Goal: Task Accomplishment & Management: Complete application form

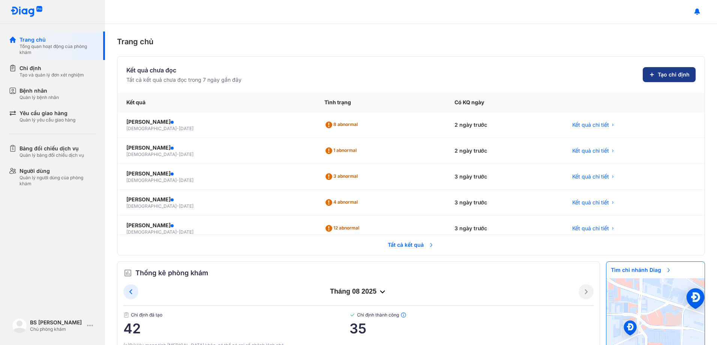
click at [643, 74] on button "Tạo chỉ định" at bounding box center [669, 74] width 53 height 15
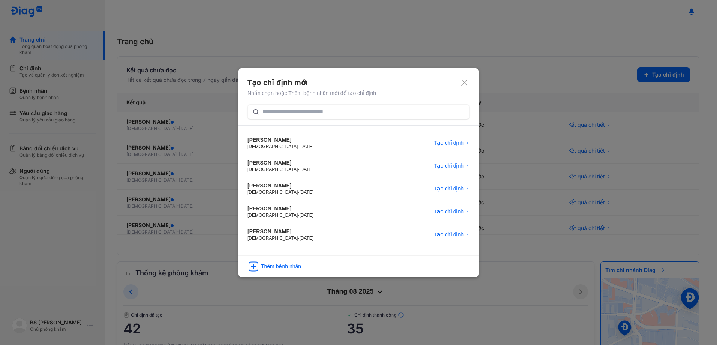
click at [290, 262] on div "Thêm bệnh nhân" at bounding box center [281, 265] width 40 height 7
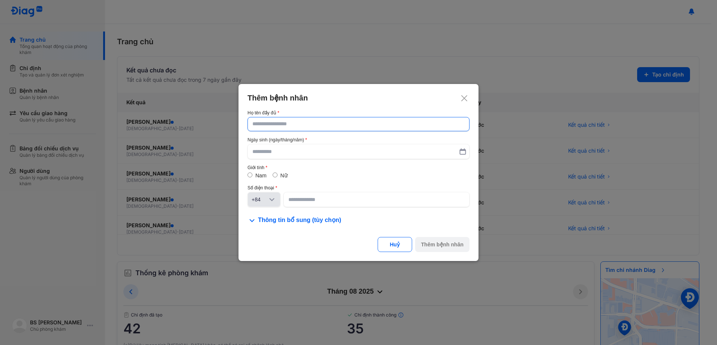
click at [300, 121] on input "text" at bounding box center [358, 123] width 212 height 13
paste input "**********"
type input "**********"
click at [287, 151] on input "text" at bounding box center [358, 151] width 212 height 13
click at [286, 151] on input "text" at bounding box center [358, 151] width 212 height 13
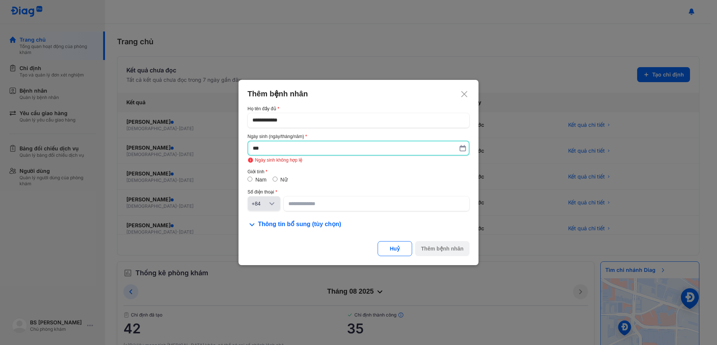
type input "*"
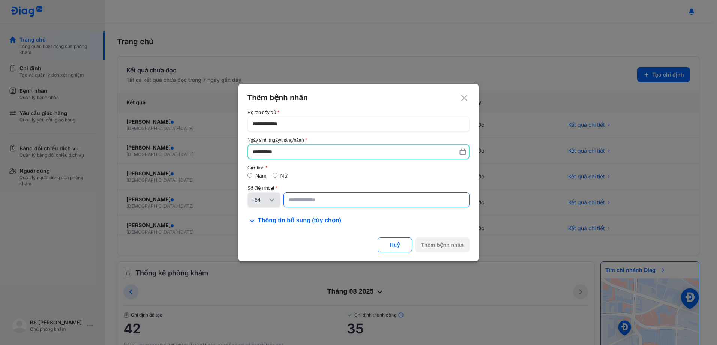
type input "**********"
click at [334, 204] on input at bounding box center [376, 199] width 176 height 13
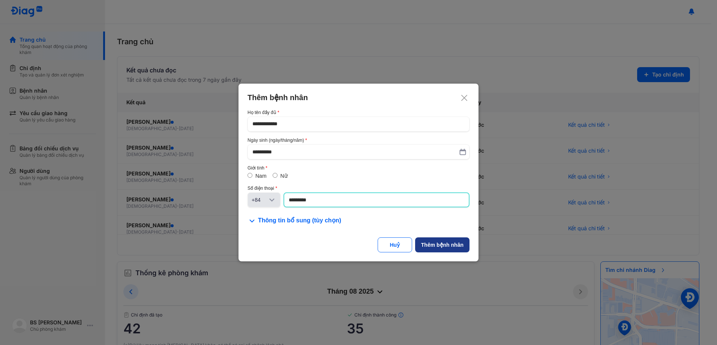
type input "*********"
drag, startPoint x: 454, startPoint y: 247, endPoint x: 332, endPoint y: 174, distance: 142.8
click at [454, 247] on div "Thêm bệnh nhân" at bounding box center [442, 244] width 42 height 7
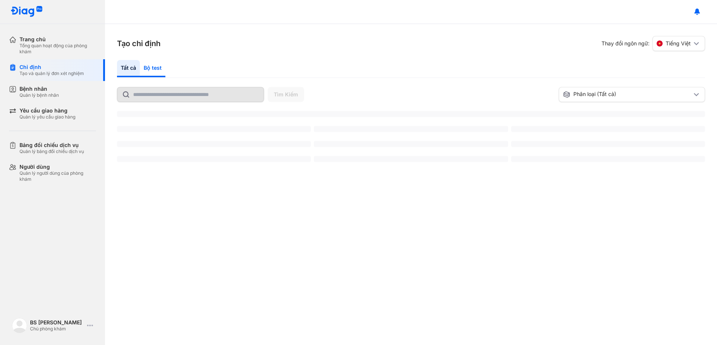
click at [152, 67] on div "Bộ test" at bounding box center [152, 68] width 25 height 17
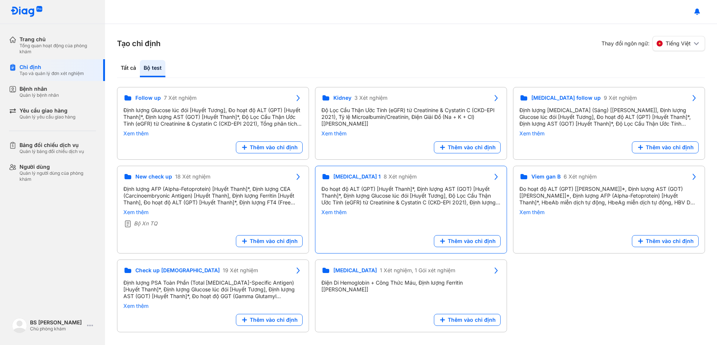
click at [418, 201] on div "Follow up 7 Xét nghiệm Định lượng Glucose lúc đói [Huyết Tương], Đo hoạt độ ALT…" at bounding box center [411, 209] width 588 height 245
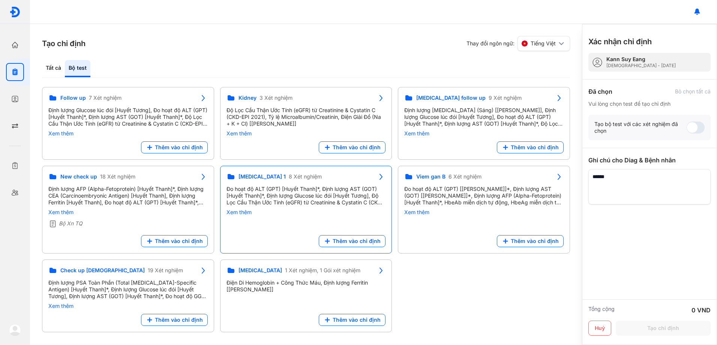
click at [416, 211] on div "Xem thêm" at bounding box center [483, 212] width 159 height 7
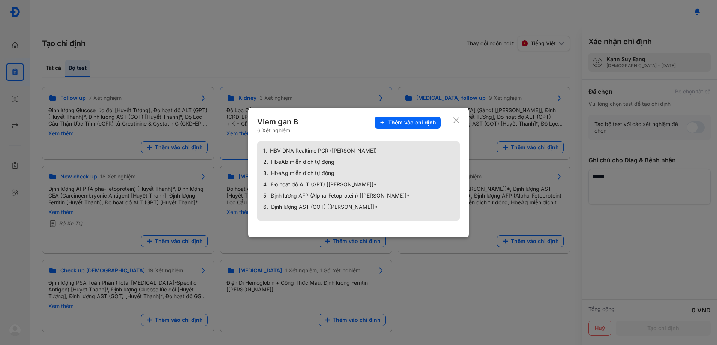
drag, startPoint x: 455, startPoint y: 124, endPoint x: 384, endPoint y: 133, distance: 71.5
click at [455, 123] on icon at bounding box center [456, 120] width 7 height 7
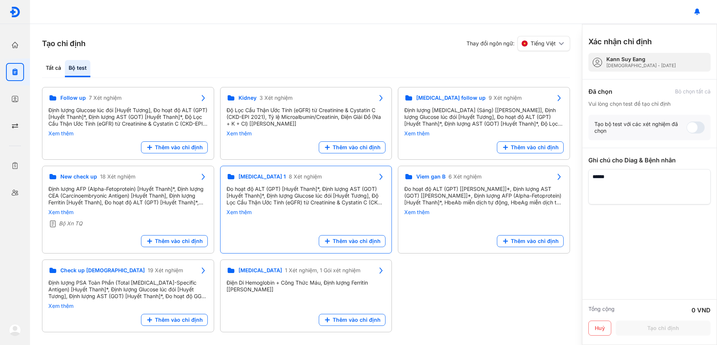
click at [302, 189] on div "Đo hoạt độ ALT (GPT) [Huyết Thanh]*, Định lượng AST (GOT) [Huyết Thanh]*, Định …" at bounding box center [305, 196] width 159 height 20
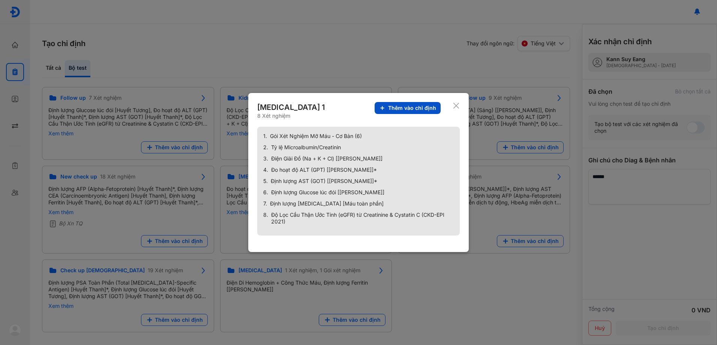
click at [421, 106] on span "Thêm vào chỉ định" at bounding box center [412, 108] width 48 height 7
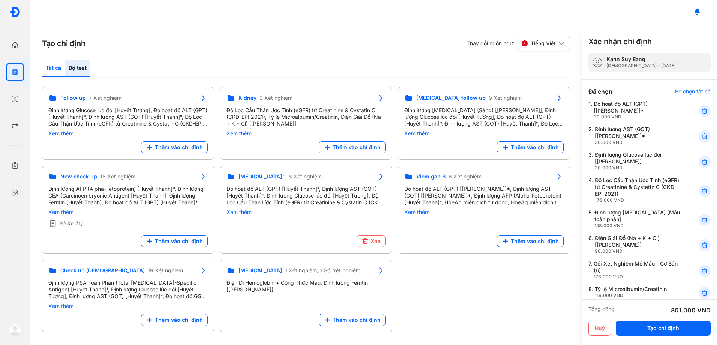
click at [65, 68] on div "Tất cả" at bounding box center [77, 68] width 25 height 17
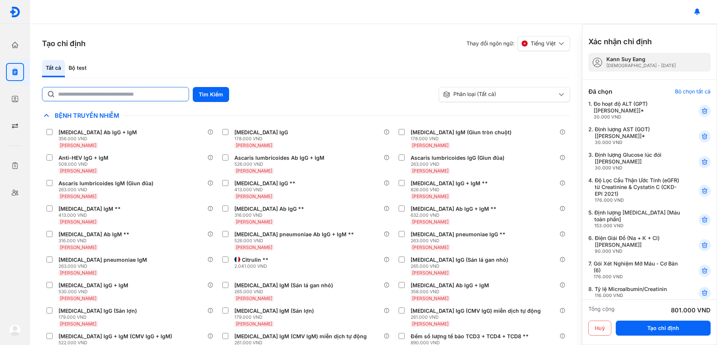
click at [79, 95] on input "text" at bounding box center [121, 93] width 126 height 13
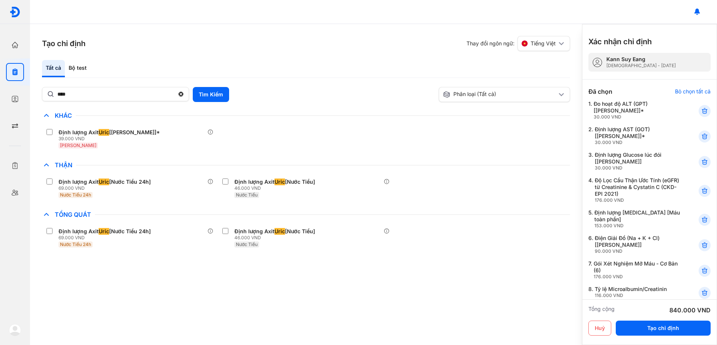
drag, startPoint x: 100, startPoint y: 96, endPoint x: 0, endPoint y: 83, distance: 101.0
click at [0, 89] on html "Trang chủ Tổng quan hoạt động của phòng khám Chỉ định Tạo và quản lý đơn xét ng…" at bounding box center [358, 172] width 717 height 345
type input "****"
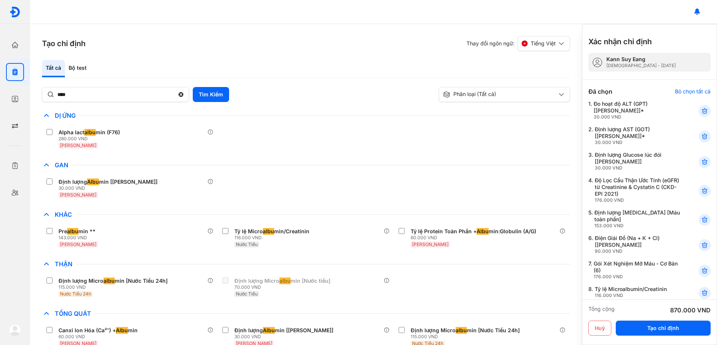
drag, startPoint x: 673, startPoint y: 328, endPoint x: 612, endPoint y: 321, distance: 62.2
click at [673, 328] on button "Tạo chỉ định" at bounding box center [663, 328] width 95 height 15
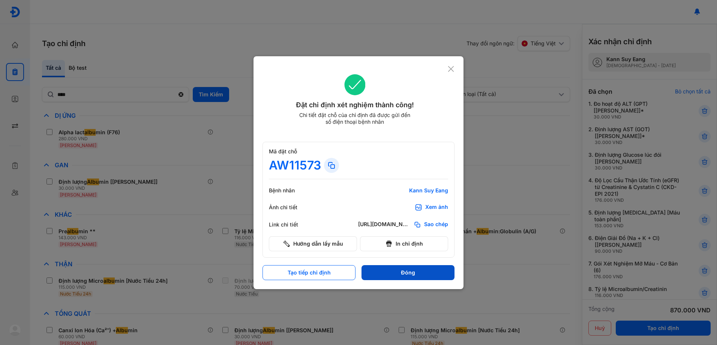
click at [408, 268] on button "Đóng" at bounding box center [407, 272] width 93 height 15
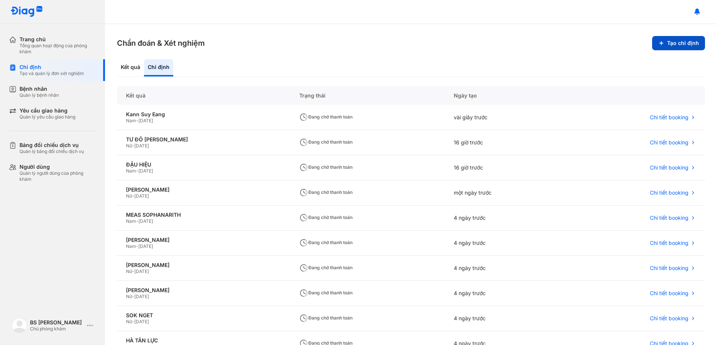
click at [664, 40] on button "Tạo chỉ định" at bounding box center [678, 43] width 53 height 14
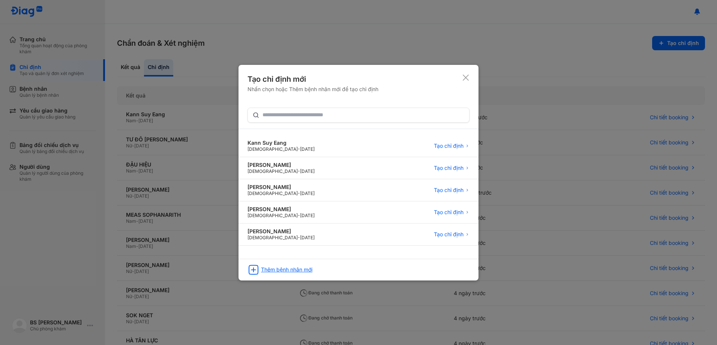
click at [288, 273] on div "Thêm bệnh nhân mới" at bounding box center [358, 267] width 240 height 17
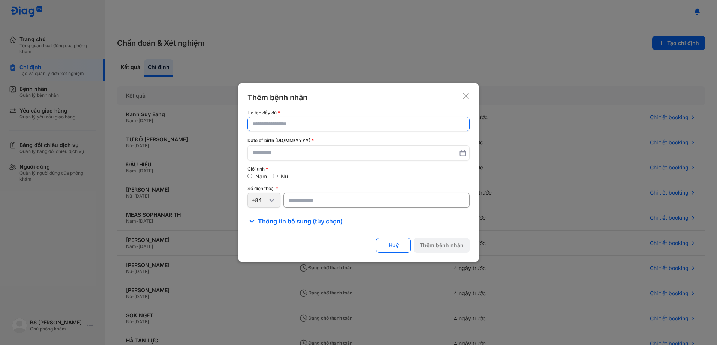
click at [298, 124] on input "text" at bounding box center [358, 123] width 212 height 13
paste input "**********"
type input "**********"
click at [315, 158] on input "text" at bounding box center [358, 153] width 212 height 13
drag, startPoint x: 296, startPoint y: 147, endPoint x: 316, endPoint y: 143, distance: 21.0
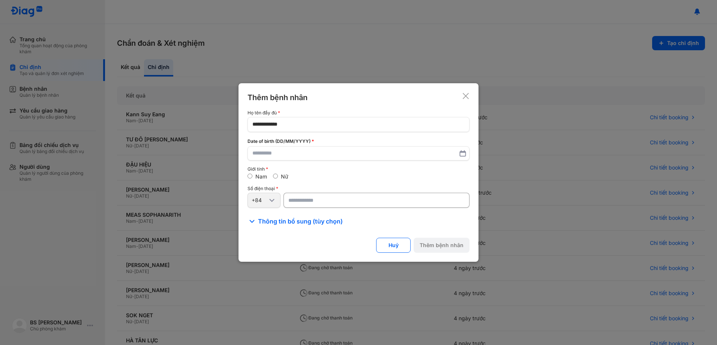
click at [300, 147] on input "text" at bounding box center [358, 153] width 212 height 13
type input "**********"
drag, startPoint x: 312, startPoint y: 201, endPoint x: 536, endPoint y: 196, distance: 224.7
click at [314, 199] on input "number" at bounding box center [376, 200] width 186 height 15
type input "*********"
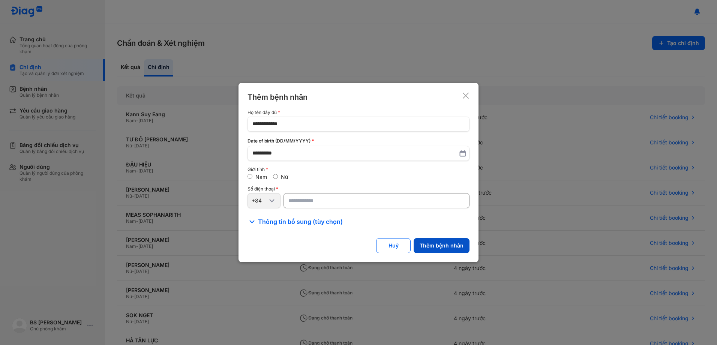
click at [443, 246] on button "Thêm bệnh nhân" at bounding box center [442, 245] width 56 height 15
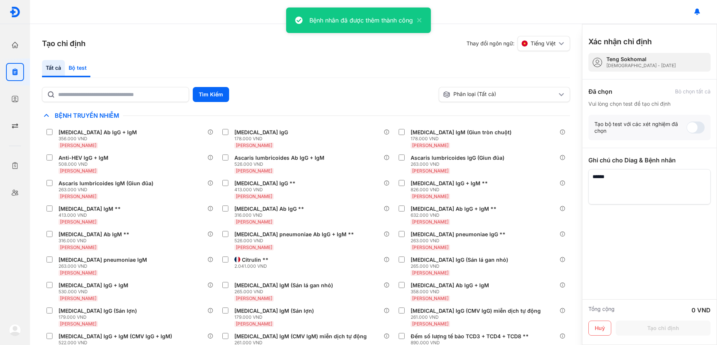
click at [90, 67] on div "Bộ test" at bounding box center [77, 68] width 25 height 17
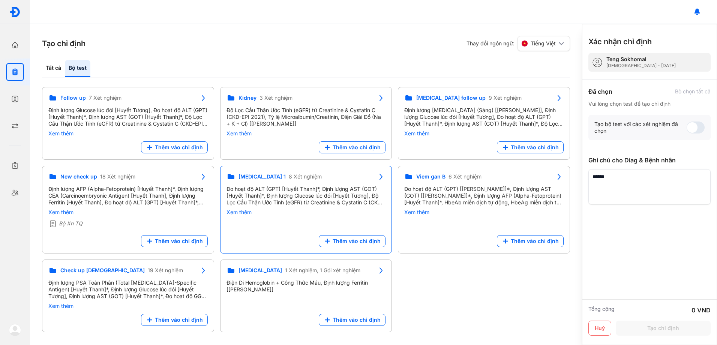
click at [327, 184] on div "Diabetes 1 8 Xét nghiệm Đo hoạt độ ALT (GPT) [Huyết Thanh]*, Định lượng AST (GO…" at bounding box center [305, 196] width 159 height 48
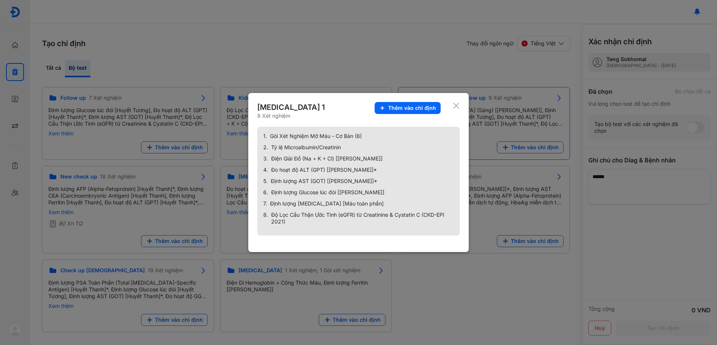
click at [415, 107] on span "Thêm vào chỉ định" at bounding box center [412, 108] width 48 height 7
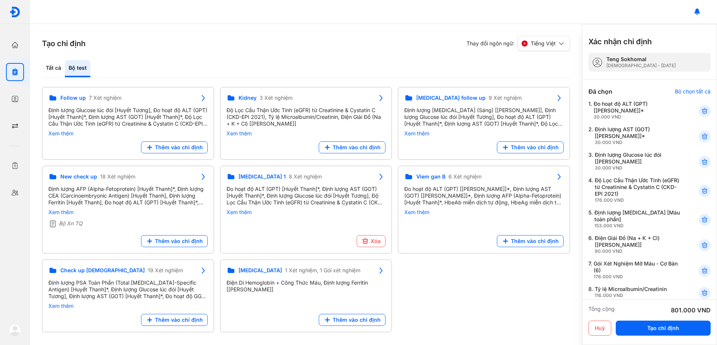
drag, startPoint x: 44, startPoint y: 66, endPoint x: 55, endPoint y: 82, distance: 20.2
click at [65, 66] on div "Tất cả" at bounding box center [77, 68] width 25 height 17
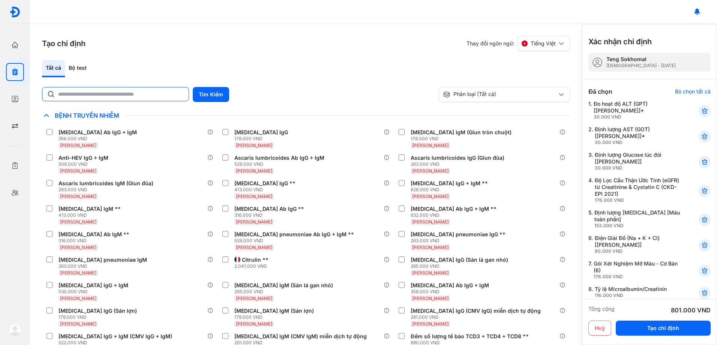
click at [85, 95] on input "text" at bounding box center [121, 93] width 126 height 13
type input "****"
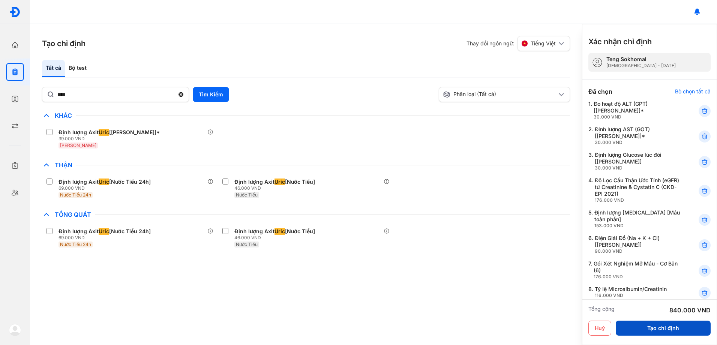
click at [661, 331] on button "Tạo chỉ định" at bounding box center [663, 328] width 95 height 15
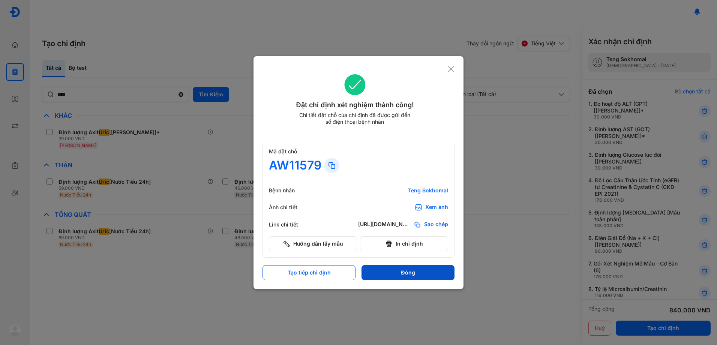
click at [421, 272] on button "Đóng" at bounding box center [407, 272] width 93 height 15
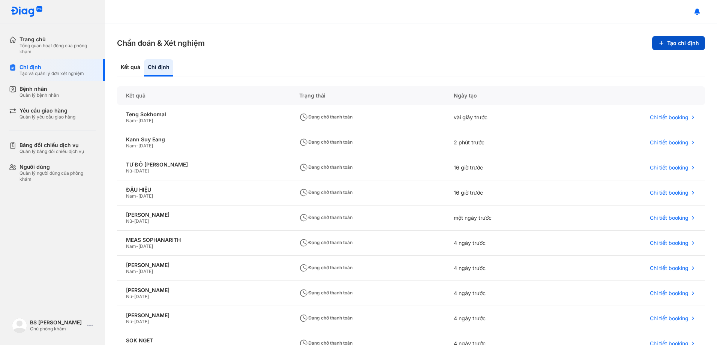
click at [665, 43] on button "Tạo chỉ định" at bounding box center [678, 43] width 53 height 14
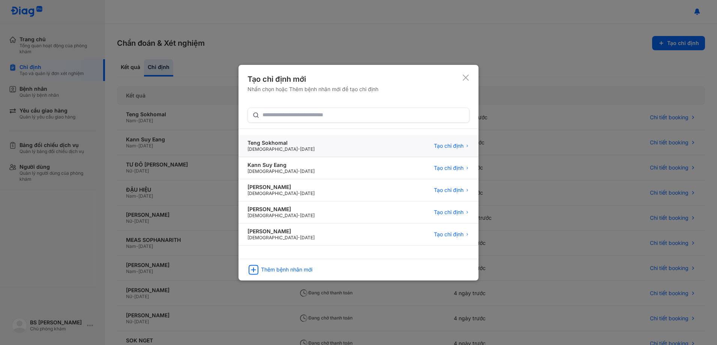
click at [300, 146] on span "[DATE]" at bounding box center [307, 149] width 15 height 6
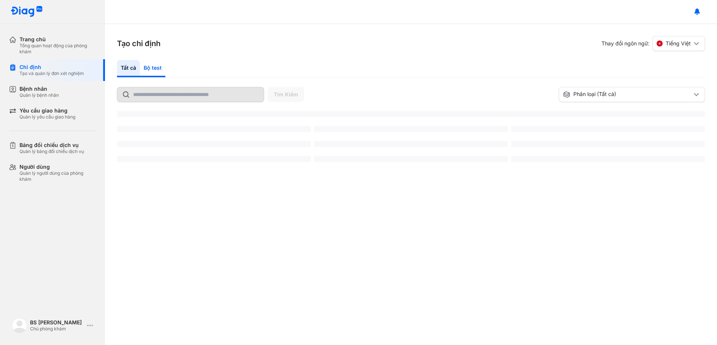
click at [152, 66] on div "Bộ test" at bounding box center [152, 68] width 25 height 17
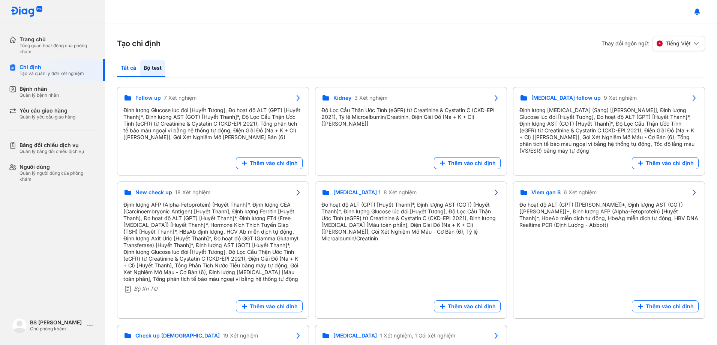
click at [140, 68] on div "Tất cả" at bounding box center [152, 68] width 25 height 17
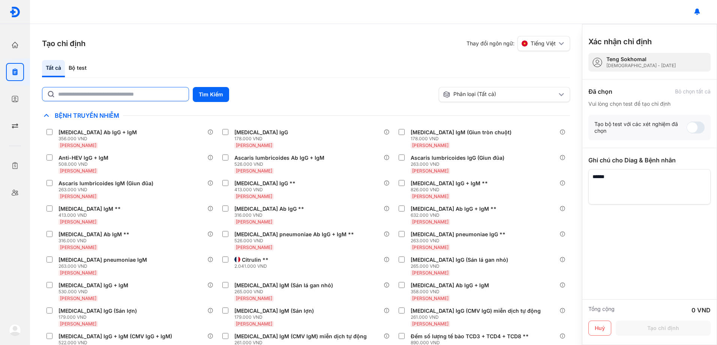
click at [151, 94] on input "text" at bounding box center [121, 93] width 126 height 13
type input "****"
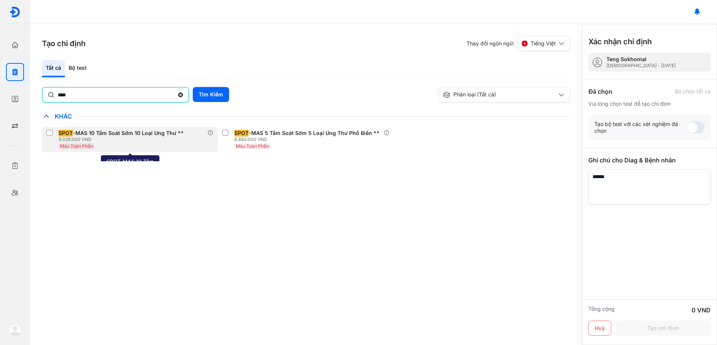
click at [45, 133] on div "SPOT -MAS 10 Tầm Soát Sớm 10 Loại Ung Thư ** 9.029.000 VND Máu Toàn Phần" at bounding box center [130, 139] width 176 height 25
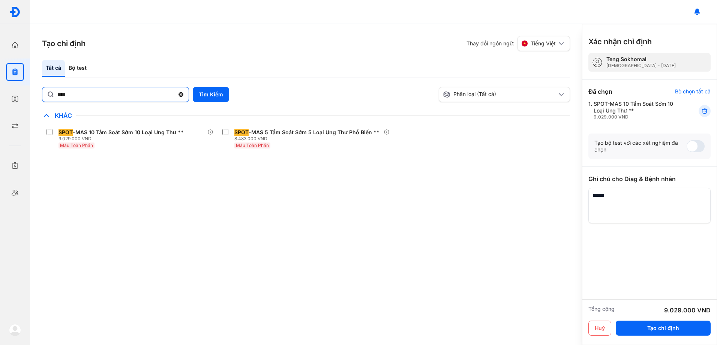
drag, startPoint x: 210, startPoint y: 96, endPoint x: 187, endPoint y: 96, distance: 22.5
click at [210, 96] on button "Tìm Kiếm" at bounding box center [211, 94] width 36 height 15
click at [666, 327] on button "Tạo chỉ định" at bounding box center [663, 328] width 95 height 15
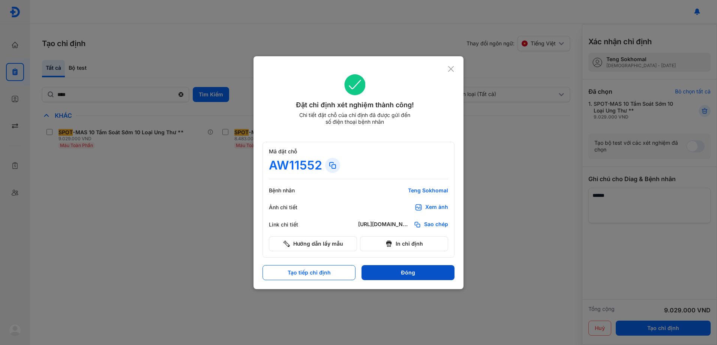
click at [428, 276] on button "Đóng" at bounding box center [407, 272] width 93 height 15
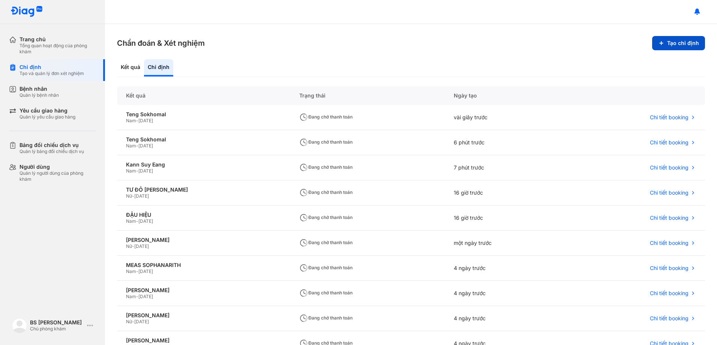
click at [677, 45] on button "Tạo chỉ định" at bounding box center [678, 43] width 53 height 14
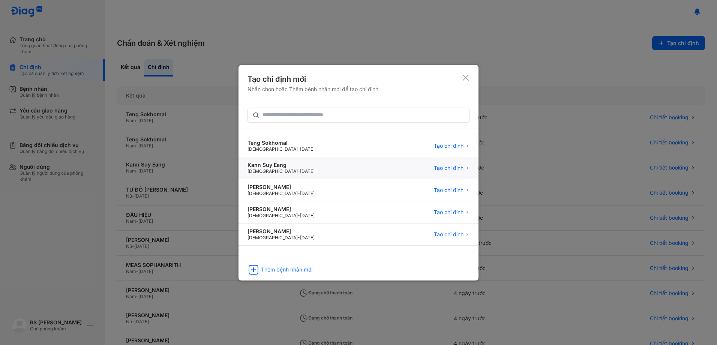
click at [278, 164] on div "Kann Suy Eang" at bounding box center [280, 165] width 67 height 7
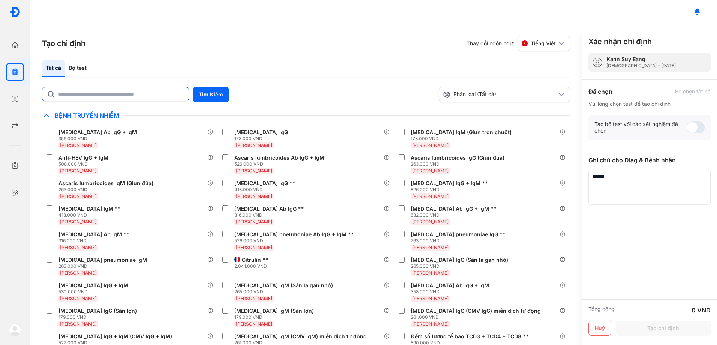
click at [103, 95] on input "text" at bounding box center [121, 93] width 126 height 13
type input "****"
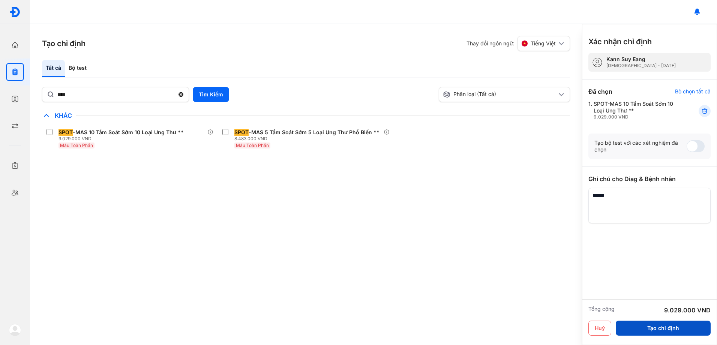
click at [680, 330] on button "Tạo chỉ định" at bounding box center [663, 328] width 95 height 15
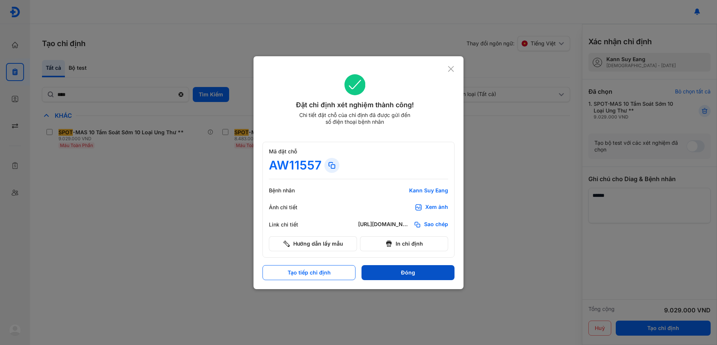
click at [423, 271] on button "Đóng" at bounding box center [407, 272] width 93 height 15
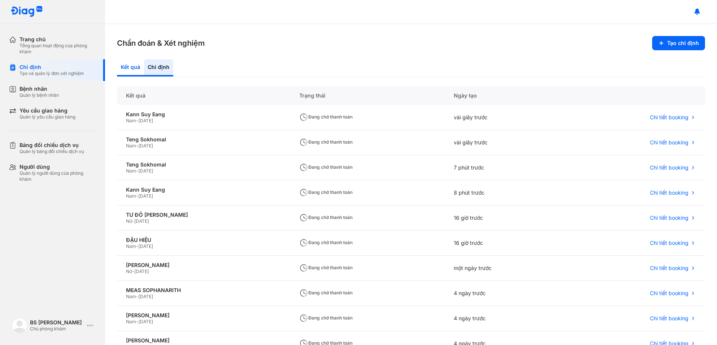
click at [144, 68] on div "Kết quả" at bounding box center [158, 67] width 29 height 17
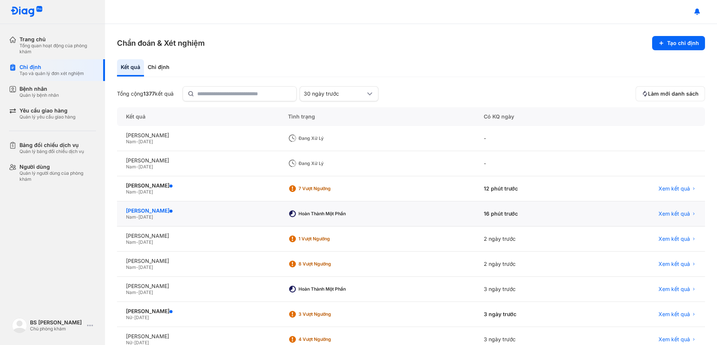
click at [157, 209] on div "NGUYỄN TRƯỜNG XUÂN" at bounding box center [198, 210] width 144 height 7
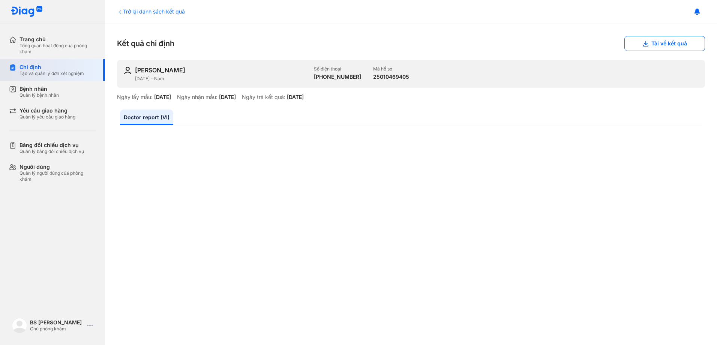
click at [55, 69] on div "Chỉ định" at bounding box center [51, 67] width 64 height 7
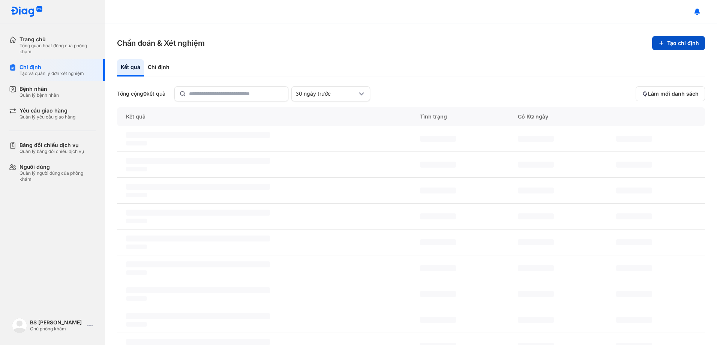
click at [664, 42] on button "Tạo chỉ định" at bounding box center [678, 43] width 53 height 14
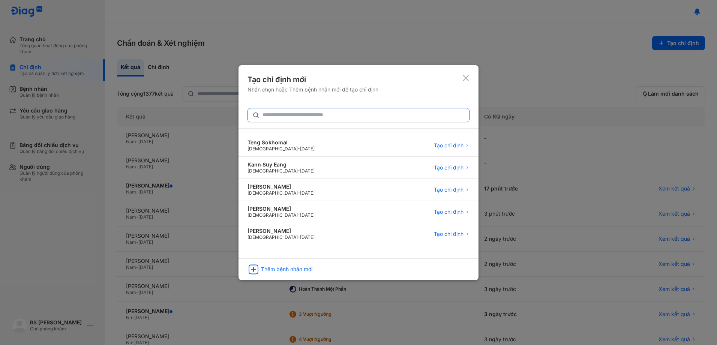
click at [287, 117] on input "text" at bounding box center [363, 114] width 202 height 13
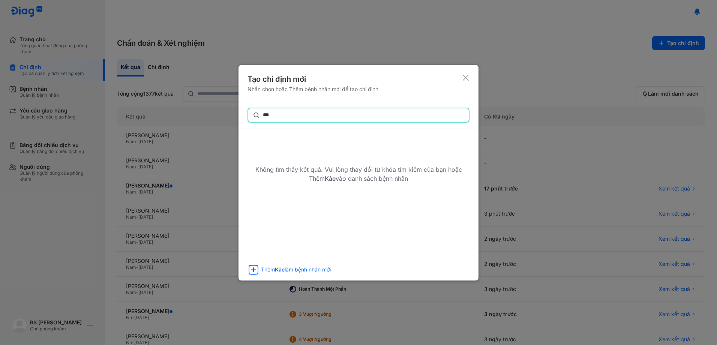
type input "***"
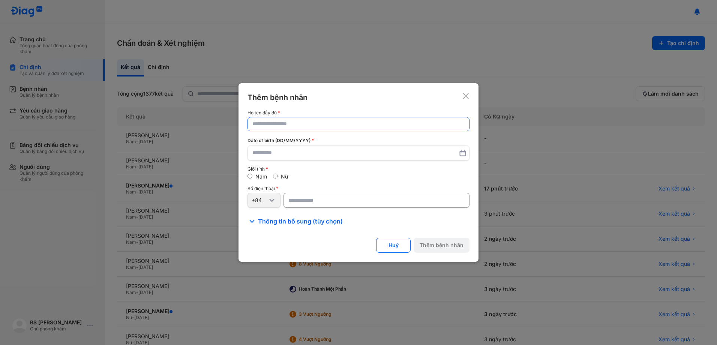
click at [303, 125] on input "text" at bounding box center [358, 123] width 212 height 13
type input "**********"
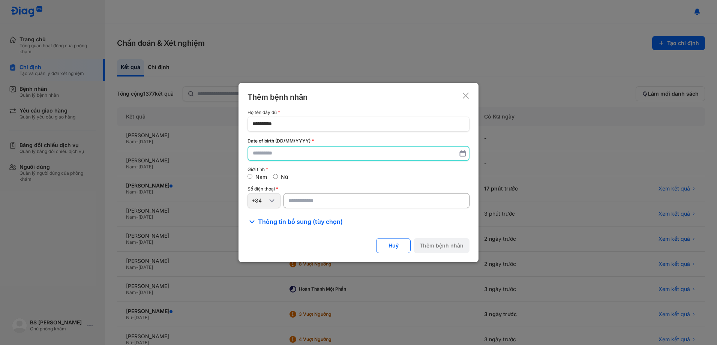
click at [302, 150] on input "text" at bounding box center [358, 153] width 211 height 13
type input "**********"
drag, startPoint x: 339, startPoint y: 205, endPoint x: 493, endPoint y: 163, distance: 159.8
click at [339, 205] on input "number" at bounding box center [376, 200] width 186 height 15
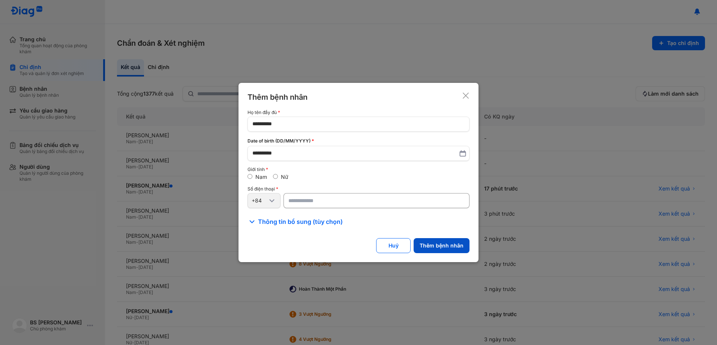
type input "*********"
click at [468, 245] on button "Thêm bệnh nhân" at bounding box center [442, 245] width 56 height 15
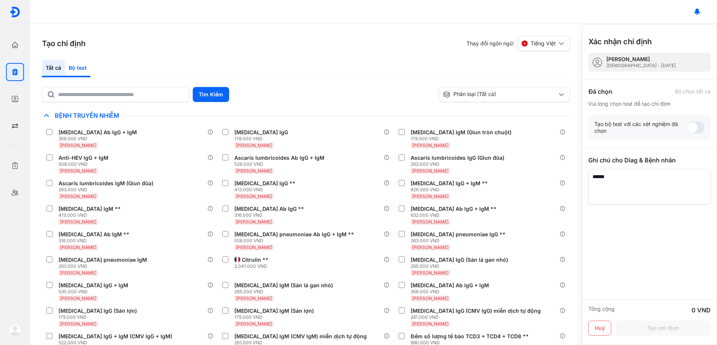
click at [83, 66] on div "Bộ test" at bounding box center [77, 68] width 25 height 17
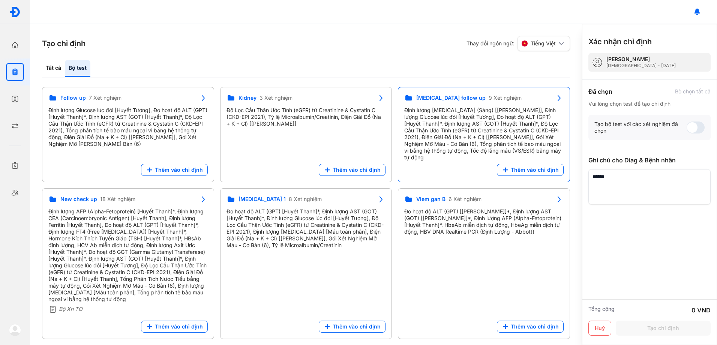
click at [465, 133] on div "Định lượng [MEDICAL_DATA] (Sáng) [[PERSON_NAME]], Định lượng Glucose lúc đói [H…" at bounding box center [483, 134] width 159 height 54
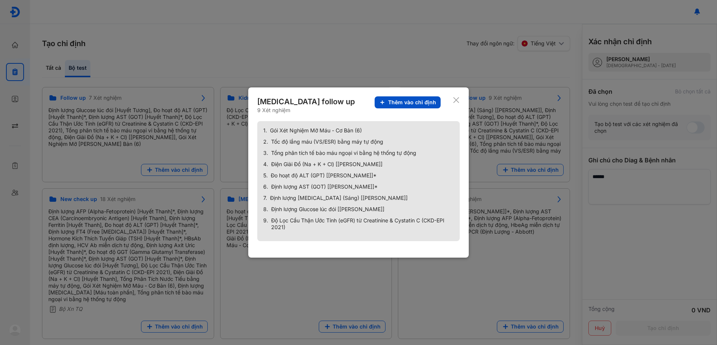
click at [421, 103] on span "Thêm vào chỉ định" at bounding box center [412, 102] width 48 height 7
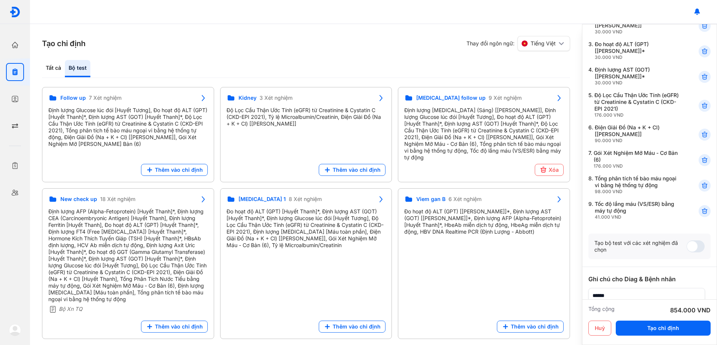
scroll to position [112, 0]
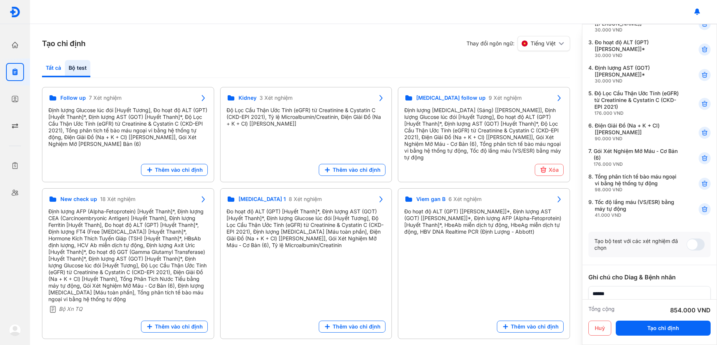
click at [65, 69] on div "Tất cả" at bounding box center [77, 68] width 25 height 17
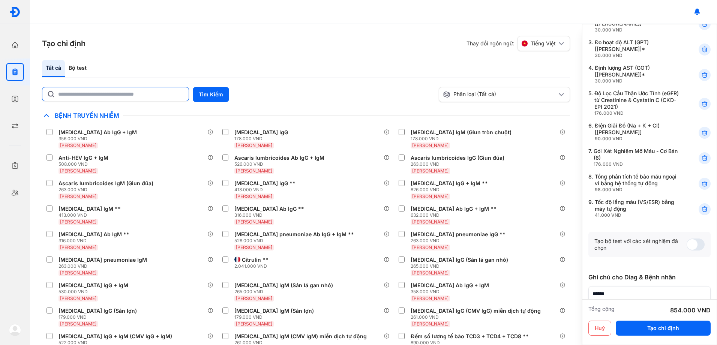
click at [87, 91] on input "text" at bounding box center [121, 93] width 126 height 13
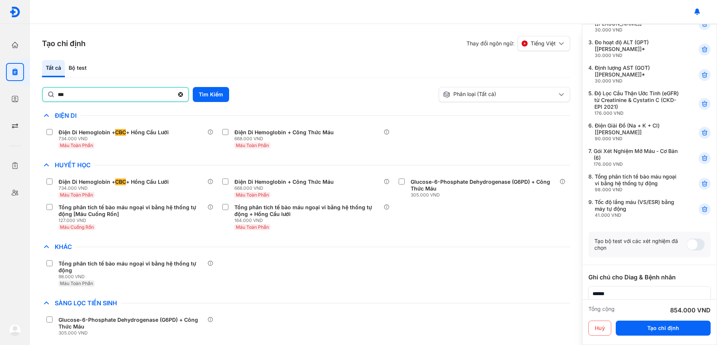
click at [0, 80] on html "Trang chủ Tổng quan hoạt động của phòng khám Chỉ định Tạo và quản lý đơn xét ng…" at bounding box center [358, 172] width 717 height 345
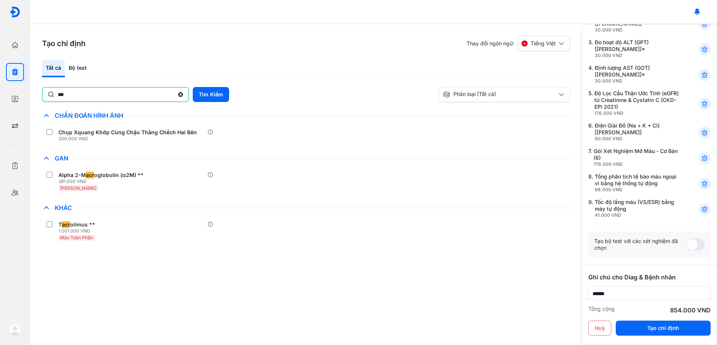
click at [0, 93] on html "Trang chủ Tổng quan hoạt động của phòng khám Chỉ định Tạo và quản lý đơn xét ng…" at bounding box center [358, 172] width 717 height 345
click at [79, 68] on div "Bộ test" at bounding box center [77, 68] width 25 height 17
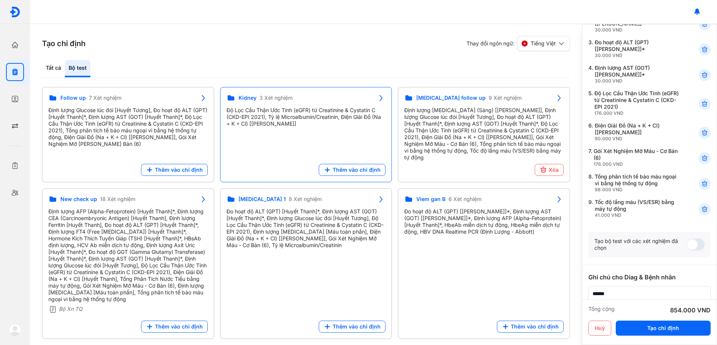
click at [262, 111] on div "Độ Lọc Cầu Thận Ước Tính (eGFR) từ Creatinine & Cystatin C (CKD-EPI 2021), Tỷ l…" at bounding box center [305, 117] width 159 height 20
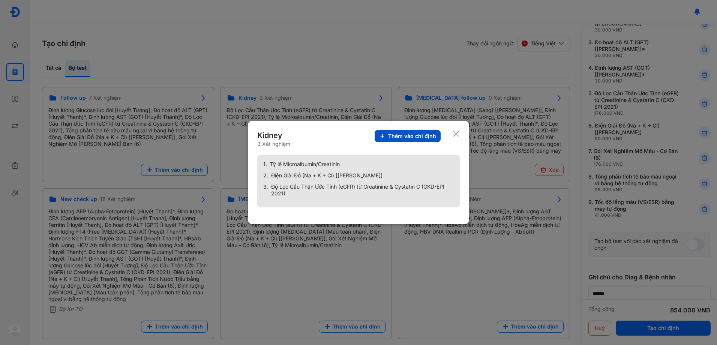
click at [411, 138] on span "Thêm vào chỉ định" at bounding box center [412, 136] width 48 height 7
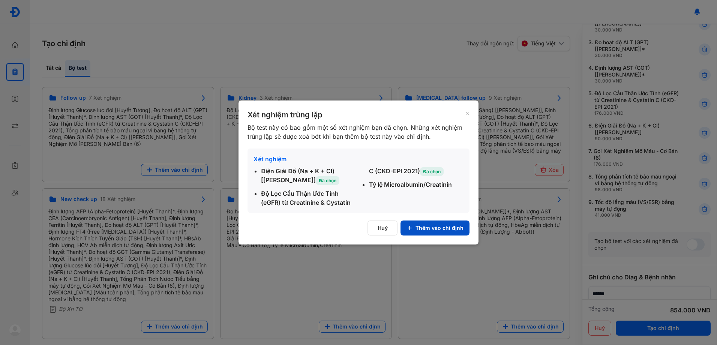
click at [437, 228] on button "Thêm vào chỉ định" at bounding box center [434, 227] width 69 height 15
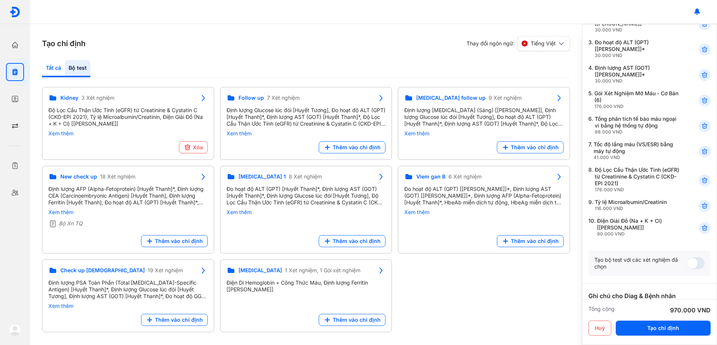
click at [65, 64] on div "Tất cả" at bounding box center [77, 68] width 25 height 17
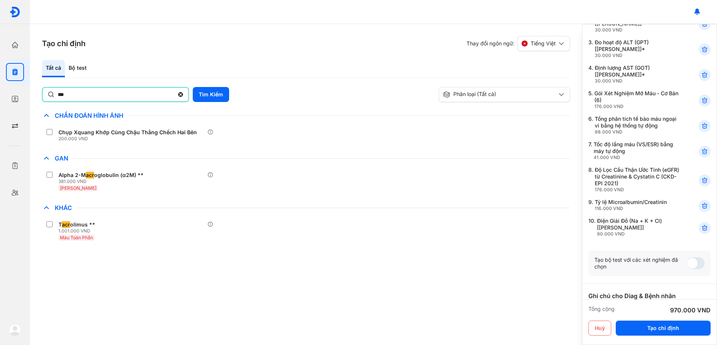
click at [106, 98] on input "***" at bounding box center [116, 94] width 116 height 13
click at [106, 97] on input "***" at bounding box center [116, 94] width 116 height 13
drag, startPoint x: 104, startPoint y: 95, endPoint x: 4, endPoint y: 83, distance: 101.2
click at [1, 85] on div "Trang chủ Tổng quan hoạt động của phòng khám Chỉ định Tạo và quản lý đơn xét ng…" at bounding box center [358, 172] width 717 height 345
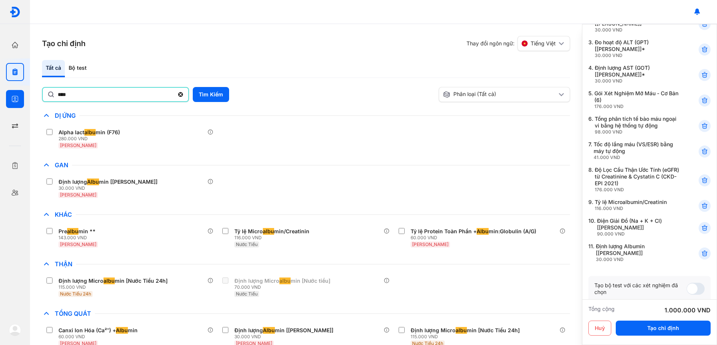
drag, startPoint x: 88, startPoint y: 96, endPoint x: 0, endPoint y: 96, distance: 87.7
click at [0, 96] on html "Trang chủ Tổng quan hoạt động của phòng khám Chỉ định Tạo và quản lý đơn xét ng…" at bounding box center [358, 172] width 717 height 345
type input "*"
type input "******"
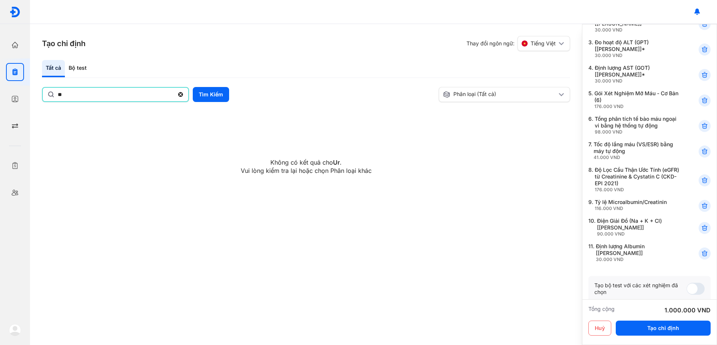
type input "*"
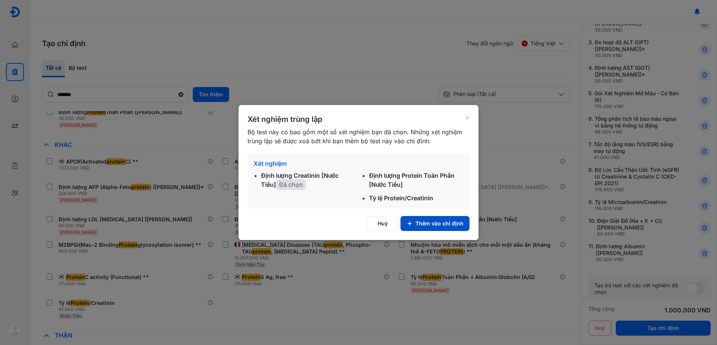
click at [428, 225] on button "Thêm vào chỉ định" at bounding box center [434, 223] width 69 height 15
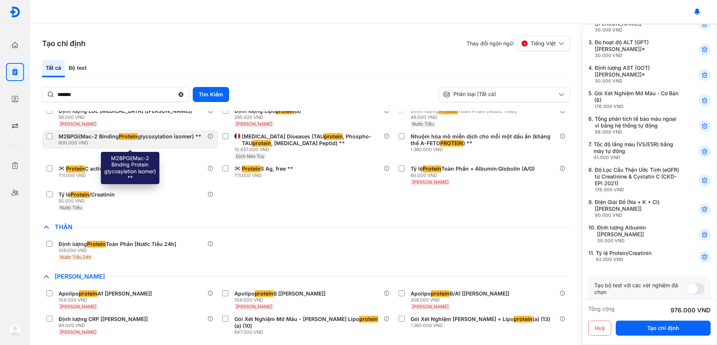
scroll to position [225, 0]
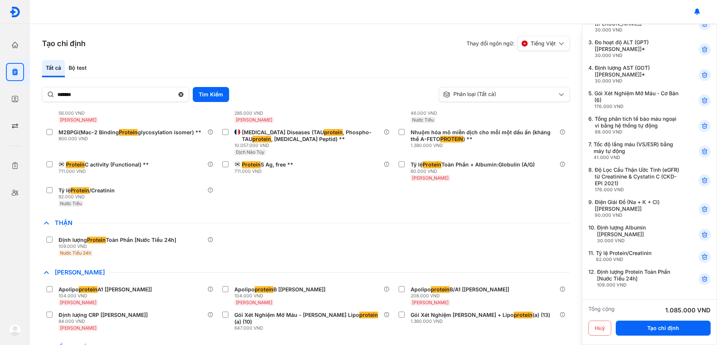
drag, startPoint x: 697, startPoint y: 256, endPoint x: 660, endPoint y: 258, distance: 37.2
click at [701, 256] on icon at bounding box center [704, 256] width 7 height 7
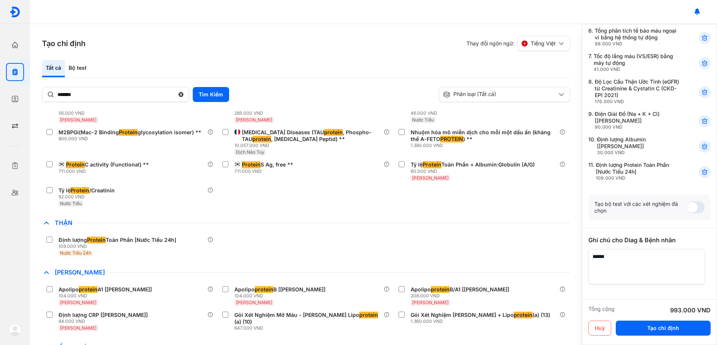
scroll to position [230, 0]
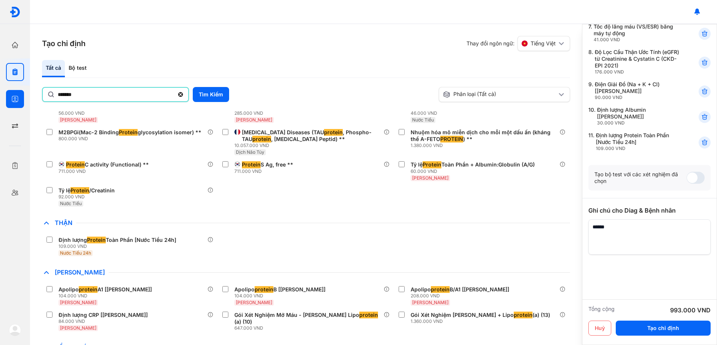
drag, startPoint x: 100, startPoint y: 90, endPoint x: 0, endPoint y: 99, distance: 100.5
click at [0, 101] on html "Trang chủ Tổng quan hoạt động của phòng khám Chỉ định Tạo và quản lý đơn xét ng…" at bounding box center [358, 172] width 717 height 345
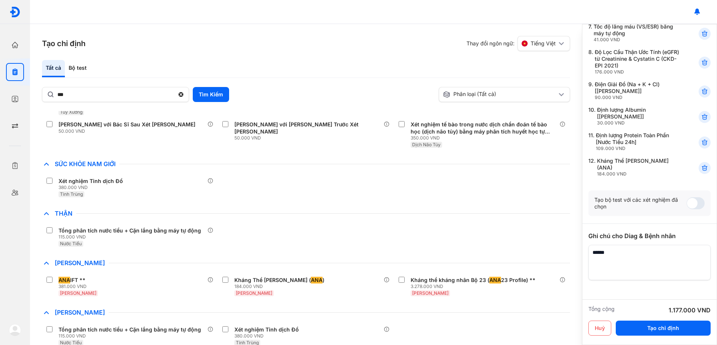
scroll to position [216, 0]
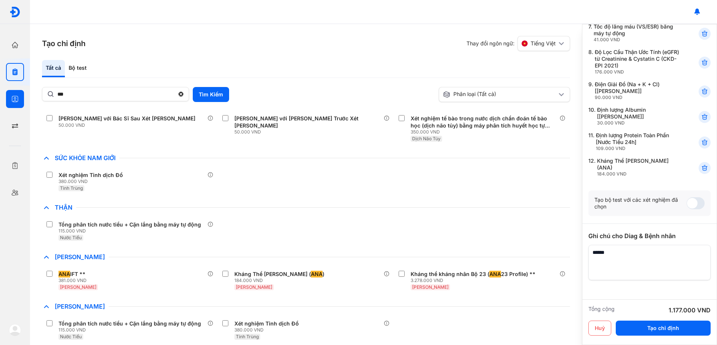
drag, startPoint x: 87, startPoint y: 94, endPoint x: 0, endPoint y: 99, distance: 87.5
click at [0, 99] on html "Trang chủ Tổng quan hoạt động của phòng khám Chỉ định Tạo và quản lý đơn xét ng…" at bounding box center [358, 172] width 717 height 345
type input "*"
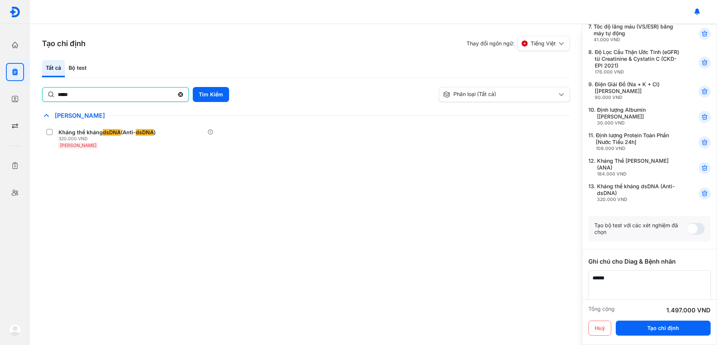
drag, startPoint x: 84, startPoint y: 97, endPoint x: 0, endPoint y: 83, distance: 85.6
click at [0, 83] on html "Trang chủ Tổng quan hoạt động của phòng khám Chỉ định Tạo và quản lý đơn xét ng…" at bounding box center [358, 172] width 717 height 345
click at [81, 66] on div "Bộ test" at bounding box center [77, 68] width 25 height 17
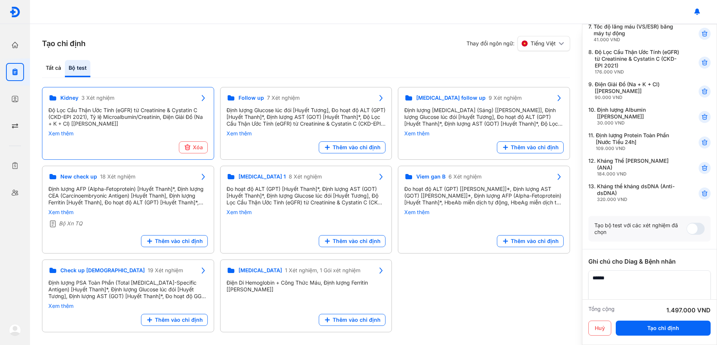
click at [138, 114] on div "Độ Lọc Cầu Thận Ước Tính (eGFR) từ Creatinine & Cystatin C (CKD-EPI 2021), Tỷ l…" at bounding box center [127, 117] width 159 height 20
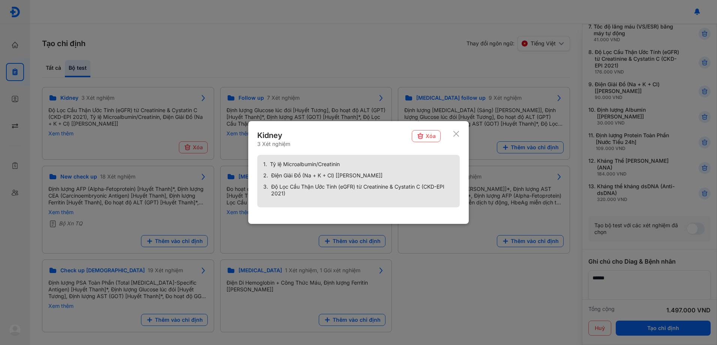
click at [456, 134] on use at bounding box center [456, 134] width 6 height 6
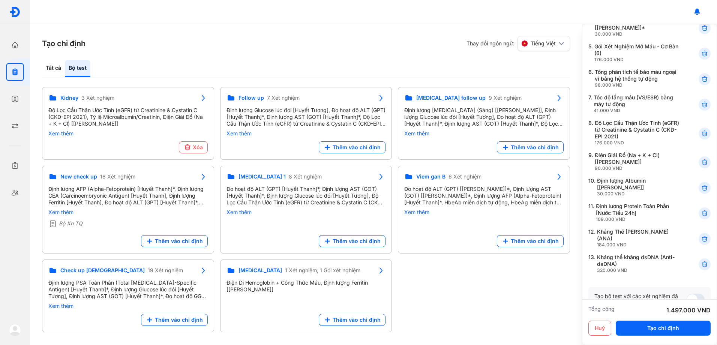
scroll to position [193, 0]
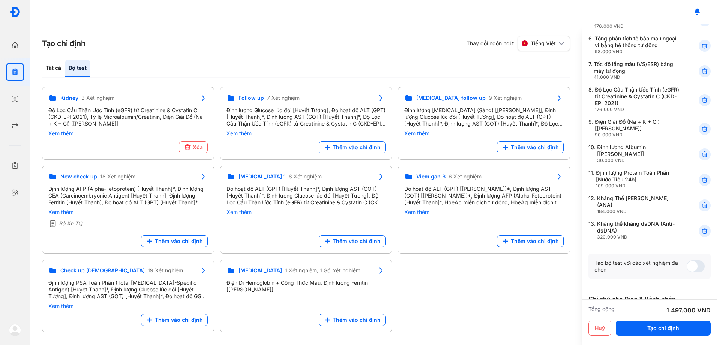
click at [626, 178] on div "Định lượng Protein Toàn Phần [Nước Tiểu 24h] 109.000 VND" at bounding box center [638, 178] width 84 height 19
click at [641, 171] on div "Định lượng Protein Toàn Phần [Nước Tiểu 24h] 109.000 VND" at bounding box center [638, 178] width 84 height 19
click at [701, 180] on icon at bounding box center [704, 179] width 7 height 7
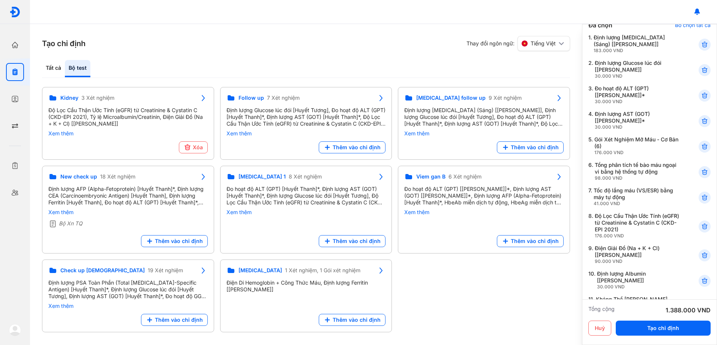
scroll to position [43, 0]
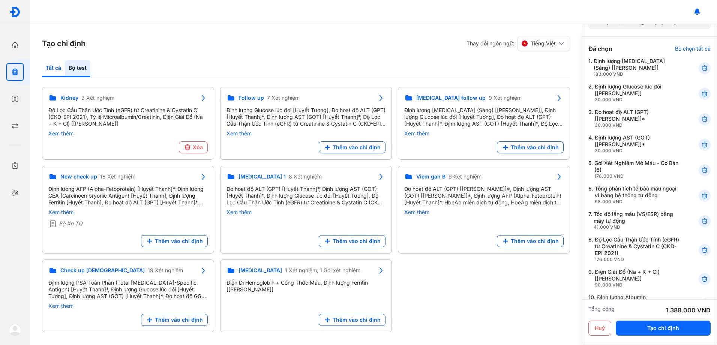
click at [65, 65] on div "Tất cả" at bounding box center [77, 68] width 25 height 17
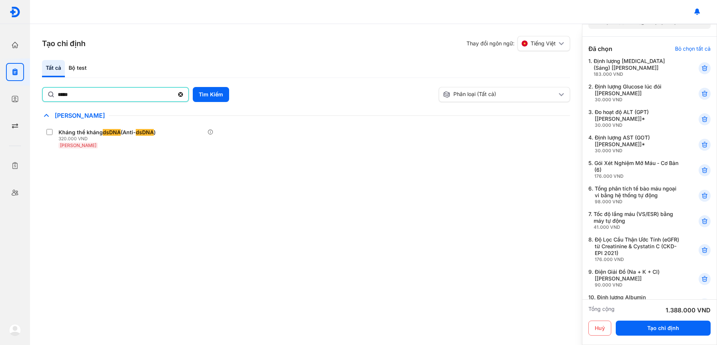
click at [123, 94] on input "*****" at bounding box center [116, 94] width 116 height 13
drag, startPoint x: 123, startPoint y: 96, endPoint x: 3, endPoint y: 86, distance: 120.4
click at [3, 86] on div "Trang chủ Tổng quan hoạt động của phòng khám Chỉ định Tạo và quản lý đơn xét ng…" at bounding box center [358, 172] width 717 height 345
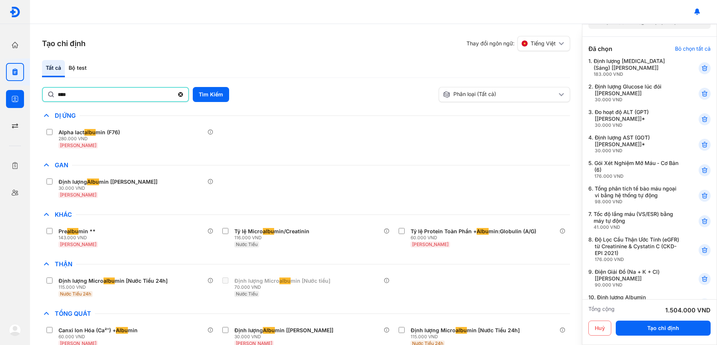
drag, startPoint x: 79, startPoint y: 95, endPoint x: 0, endPoint y: 95, distance: 79.5
click at [0, 95] on html "Trang chủ Tổng quan hoạt động của phòng khám Chỉ định Tạo và quản lý đơn xét ng…" at bounding box center [358, 172] width 717 height 345
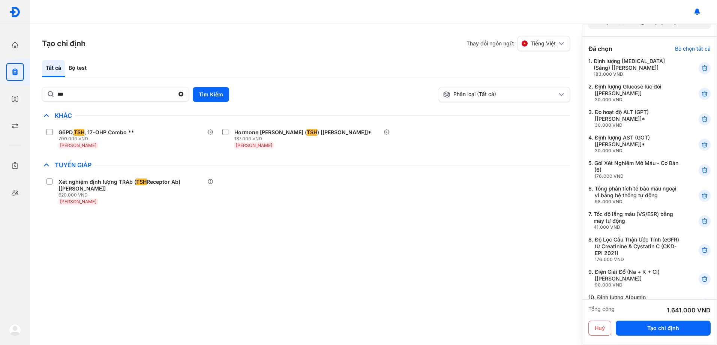
drag, startPoint x: 31, startPoint y: 94, endPoint x: 0, endPoint y: 69, distance: 40.3
click at [0, 69] on html "Trang chủ Tổng quan hoạt động của phòng khám Chỉ định Tạo và quản lý đơn xét ng…" at bounding box center [358, 172] width 717 height 345
type input "**"
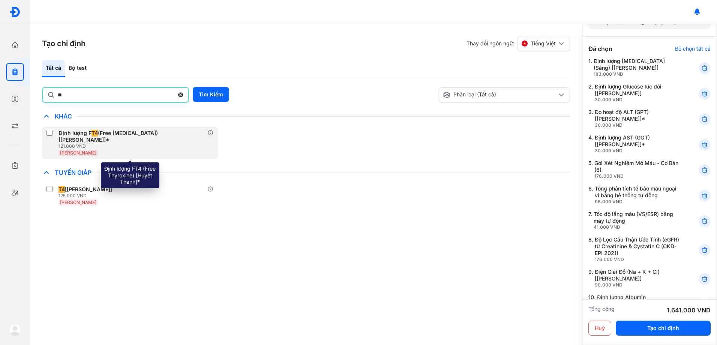
click at [149, 135] on div "Định lượng F T4 (Free [MEDICAL_DATA]) [[PERSON_NAME]]*" at bounding box center [131, 136] width 146 height 13
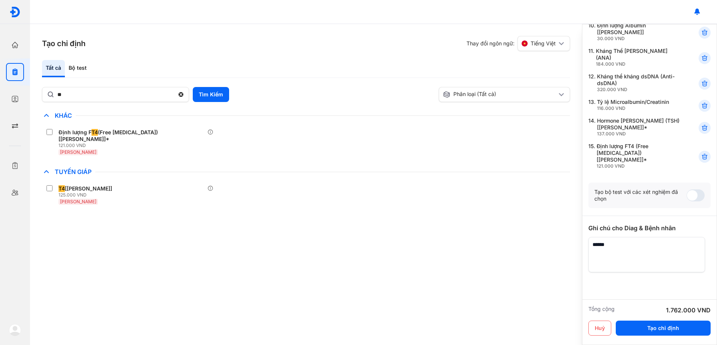
scroll to position [319, 0]
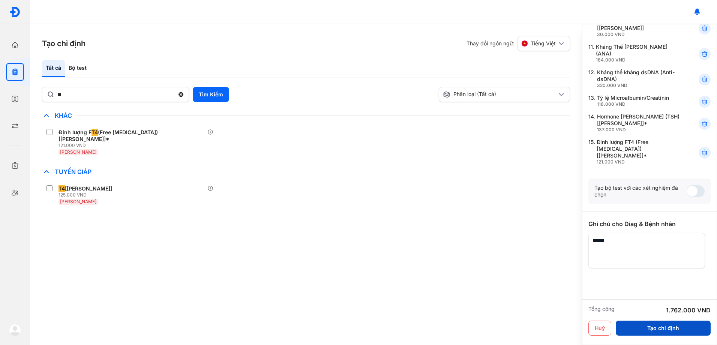
click at [675, 329] on button "Tạo chỉ định" at bounding box center [663, 328] width 95 height 15
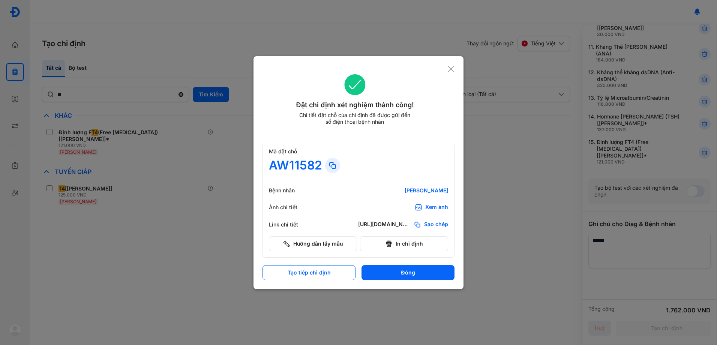
scroll to position [0, 0]
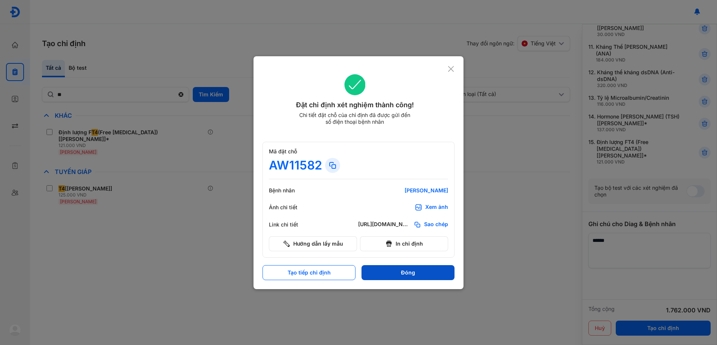
click at [404, 270] on button "Đóng" at bounding box center [407, 272] width 93 height 15
